Goal: Transaction & Acquisition: Subscribe to service/newsletter

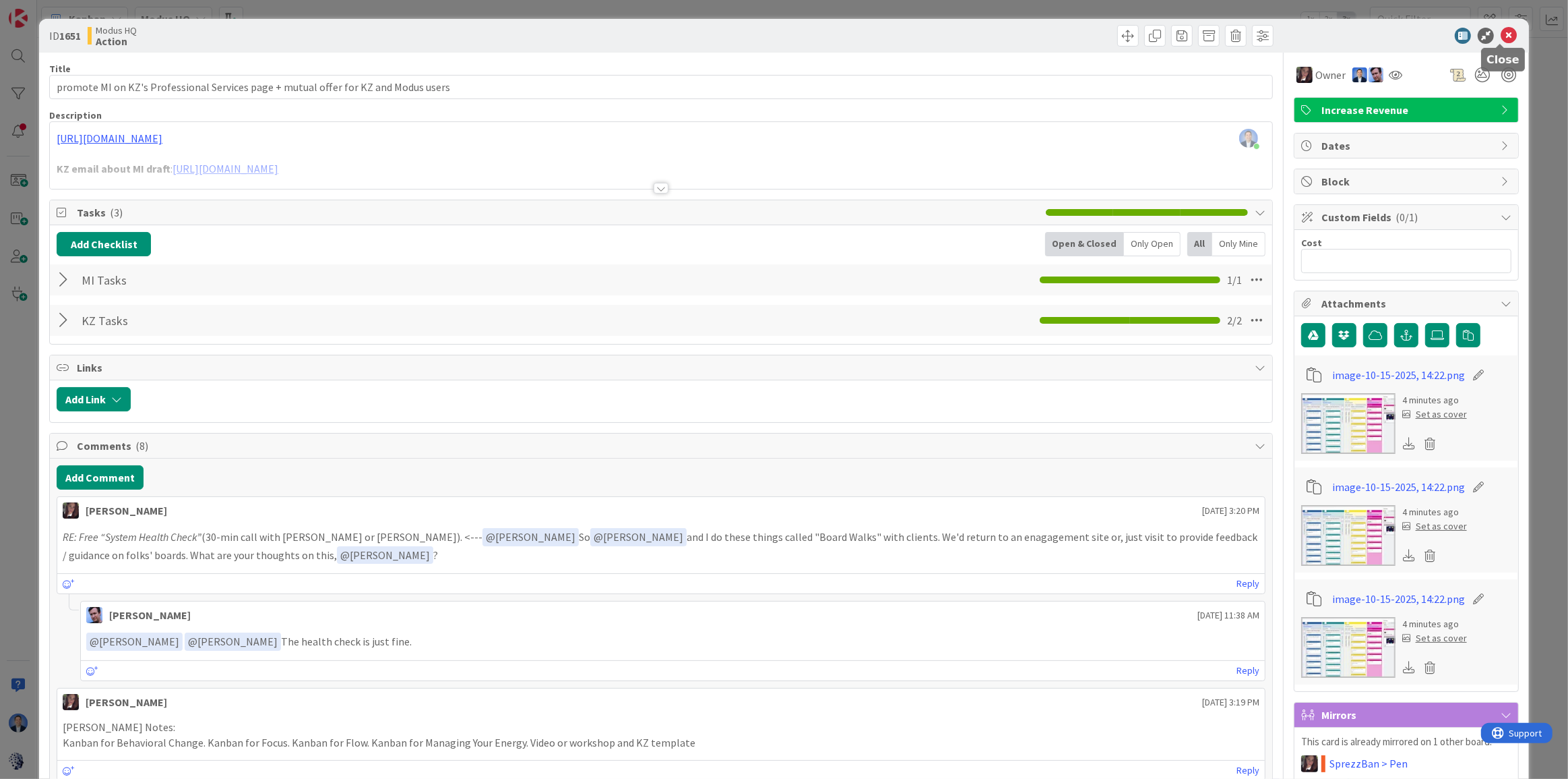
click at [1501, 42] on icon at bounding box center [1509, 36] width 16 height 16
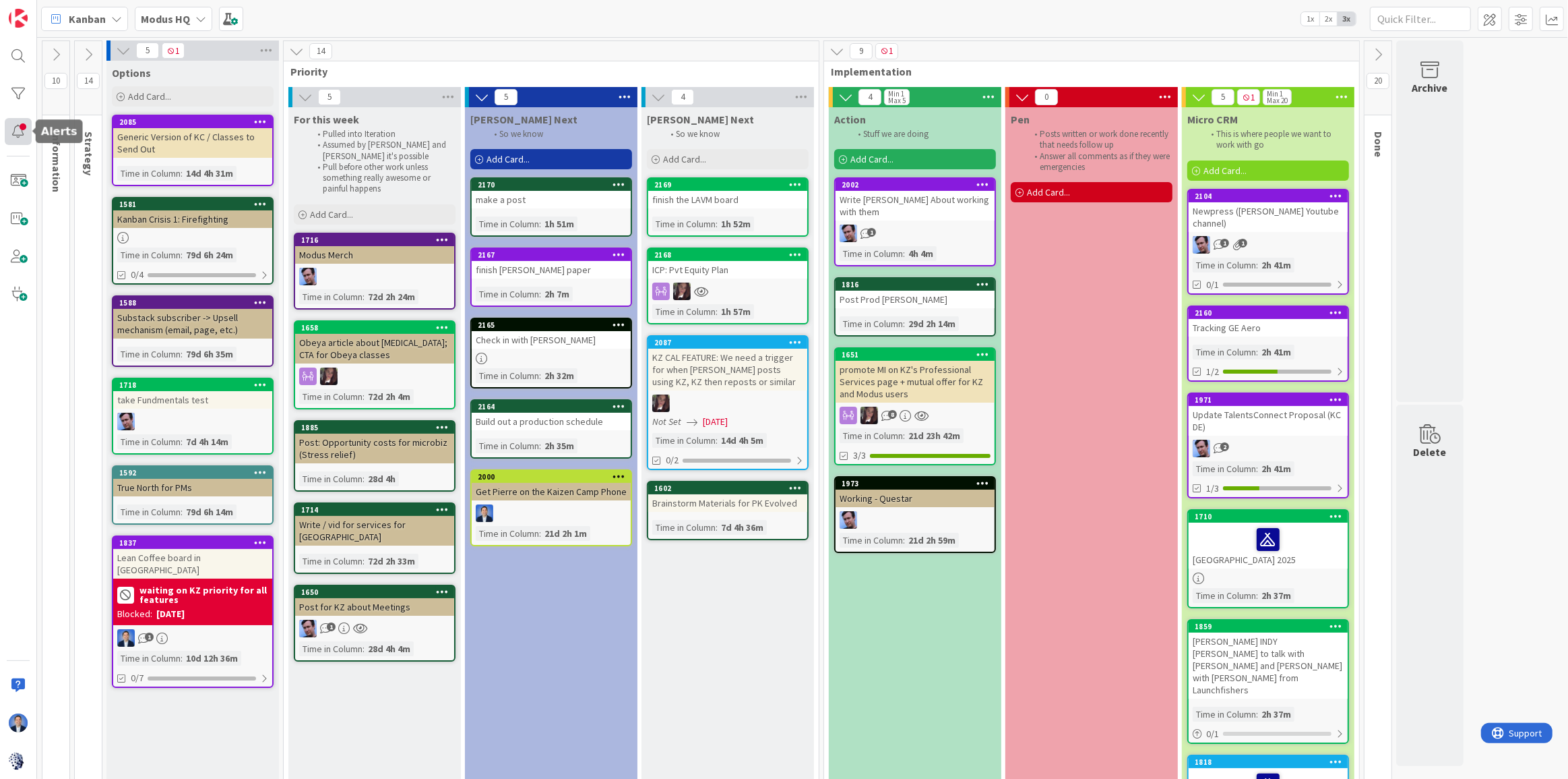
click at [14, 130] on div at bounding box center [18, 132] width 27 height 27
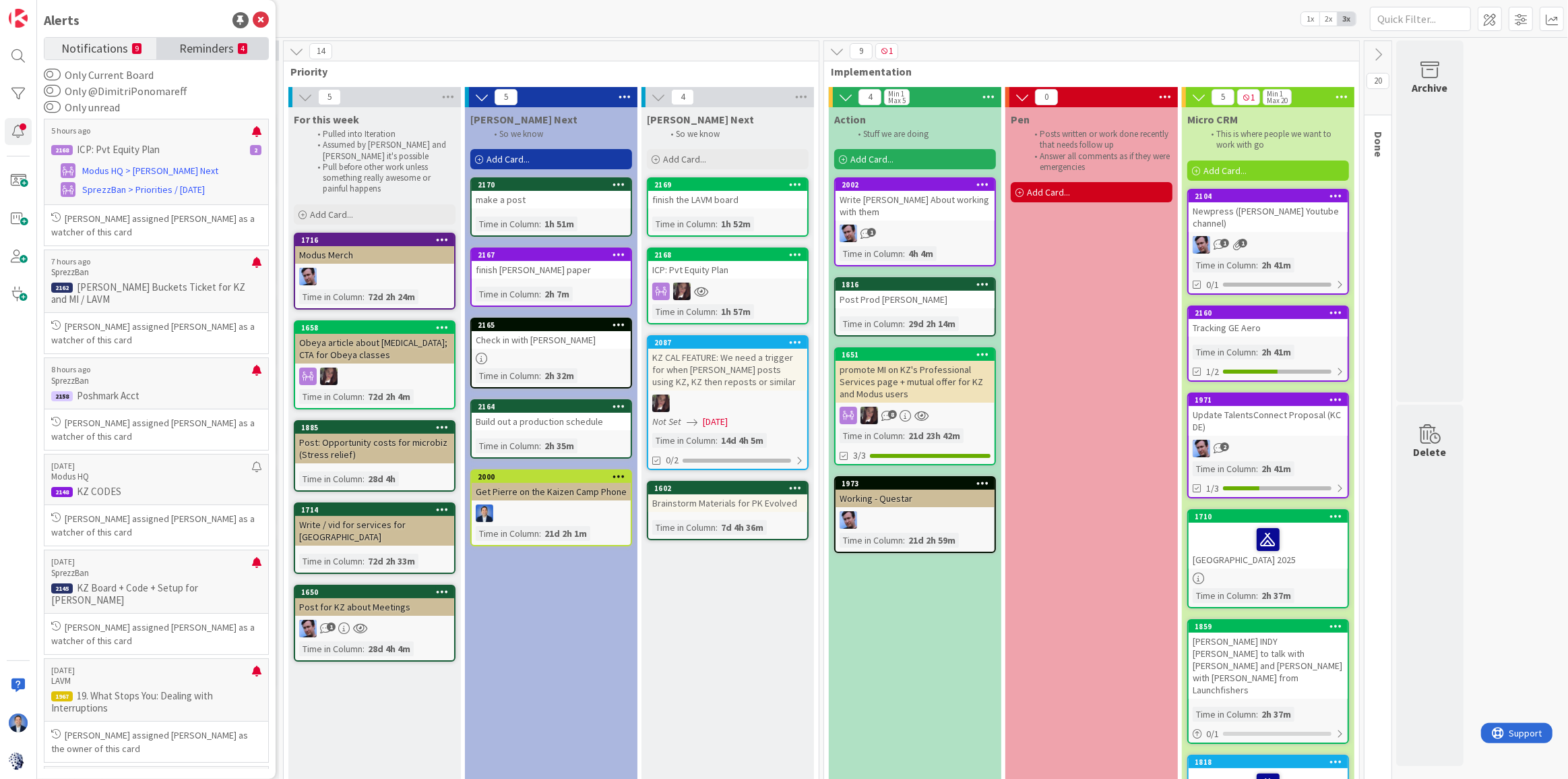
click at [210, 42] on span "Reminders" at bounding box center [206, 47] width 54 height 19
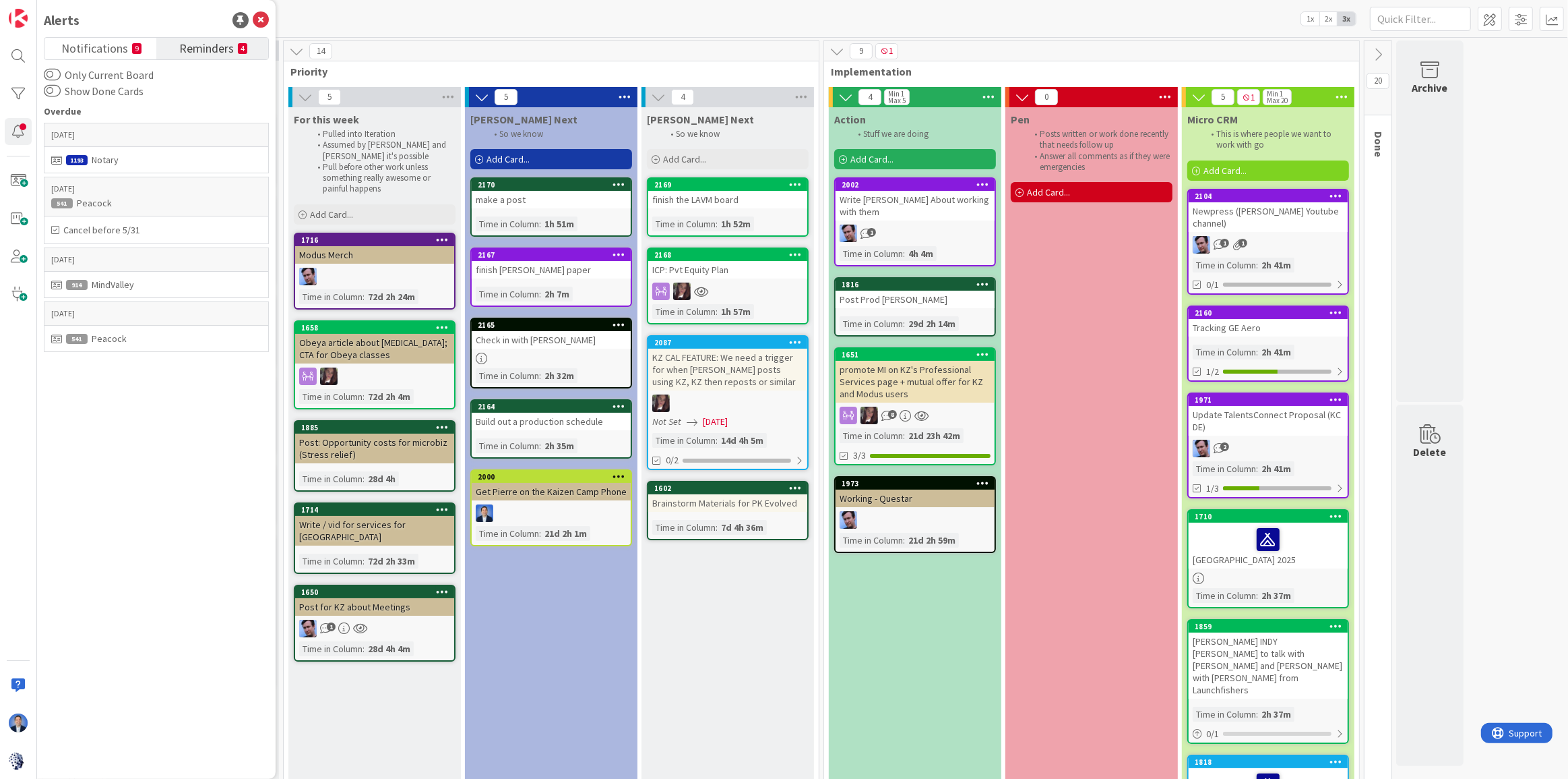
click at [221, 44] on span "Reminders" at bounding box center [206, 47] width 54 height 19
